Goal: Task Accomplishment & Management: Manage account settings

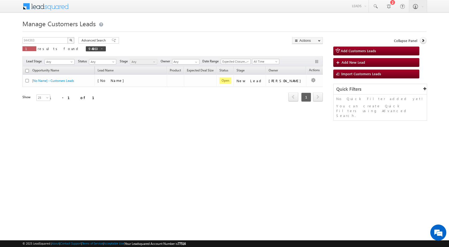
click at [72, 40] on img "button" at bounding box center [71, 40] width 3 height 3
click at [32, 41] on input "944363" at bounding box center [45, 40] width 46 height 6
paste input "18821"
type input "918821"
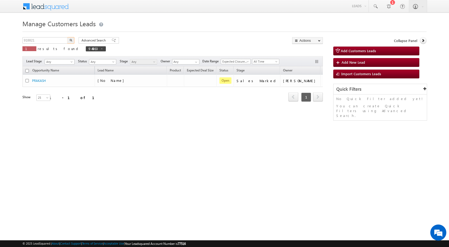
click at [67, 37] on button "button" at bounding box center [70, 40] width 7 height 6
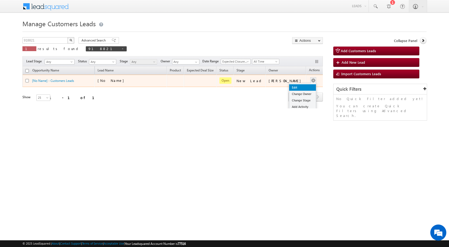
click at [294, 88] on link "Edit" at bounding box center [302, 87] width 27 height 6
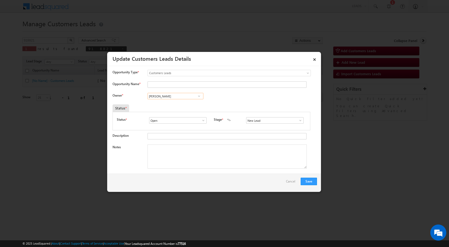
click at [187, 96] on input "[PERSON_NAME]" at bounding box center [176, 96] width 56 height 6
paste input "kleram.rebari@sgrlimited.in"
click at [175, 103] on link "Kleram Rabari kleram.rabari@sgrlimited.in" at bounding box center [176, 104] width 56 height 10
type input "Kleram Rabari"
click at [212, 155] on textarea "Notes" at bounding box center [227, 156] width 159 height 24
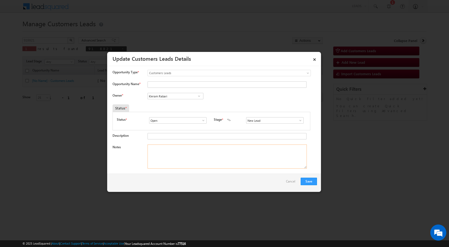
paste textarea "918821 / NAUSI DEVI / 9116562916 / CUST WANT 2 LAKH TOPUP LOAN AMOUNT / ADDRESS…"
drag, startPoint x: 160, startPoint y: 148, endPoint x: 177, endPoint y: 148, distance: 16.8
click at [177, 148] on textarea "918821 / NAUSI DEVI / 9116562916 / CUST WANT 2 LAKH TOPUP LOAN AMOUNT / ADDRESS…" at bounding box center [227, 156] width 159 height 24
type textarea "918821 / NAUSI DEVI / 9116562916 / CUST WANT 2 LAKH TOPUP LOAN AMOUNT / ADDRESS…"
click at [167, 87] on input "Opportunity Name *" at bounding box center [227, 84] width 159 height 6
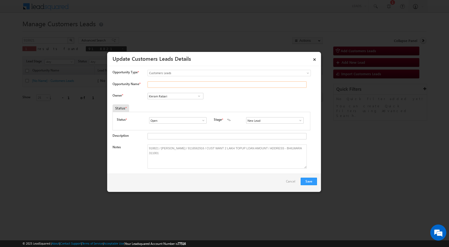
paste input "NAUSI DEVI"
type input "NAUSI DEVI"
click at [288, 125] on div "Status * Open Won Lost Open Stage * New Lead Interested New Lead" at bounding box center [211, 121] width 189 height 9
click at [298, 120] on span at bounding box center [300, 120] width 5 height 4
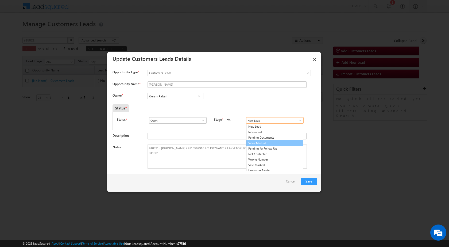
click at [265, 144] on link "Sales Marked" at bounding box center [274, 143] width 57 height 6
type input "Sales Marked"
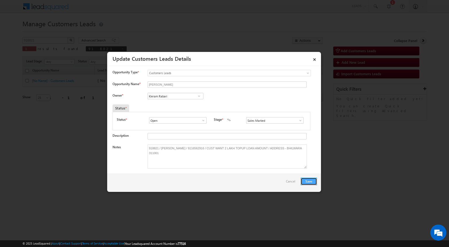
click at [313, 182] on button "Save" at bounding box center [309, 181] width 16 height 7
